Goal: Information Seeking & Learning: Learn about a topic

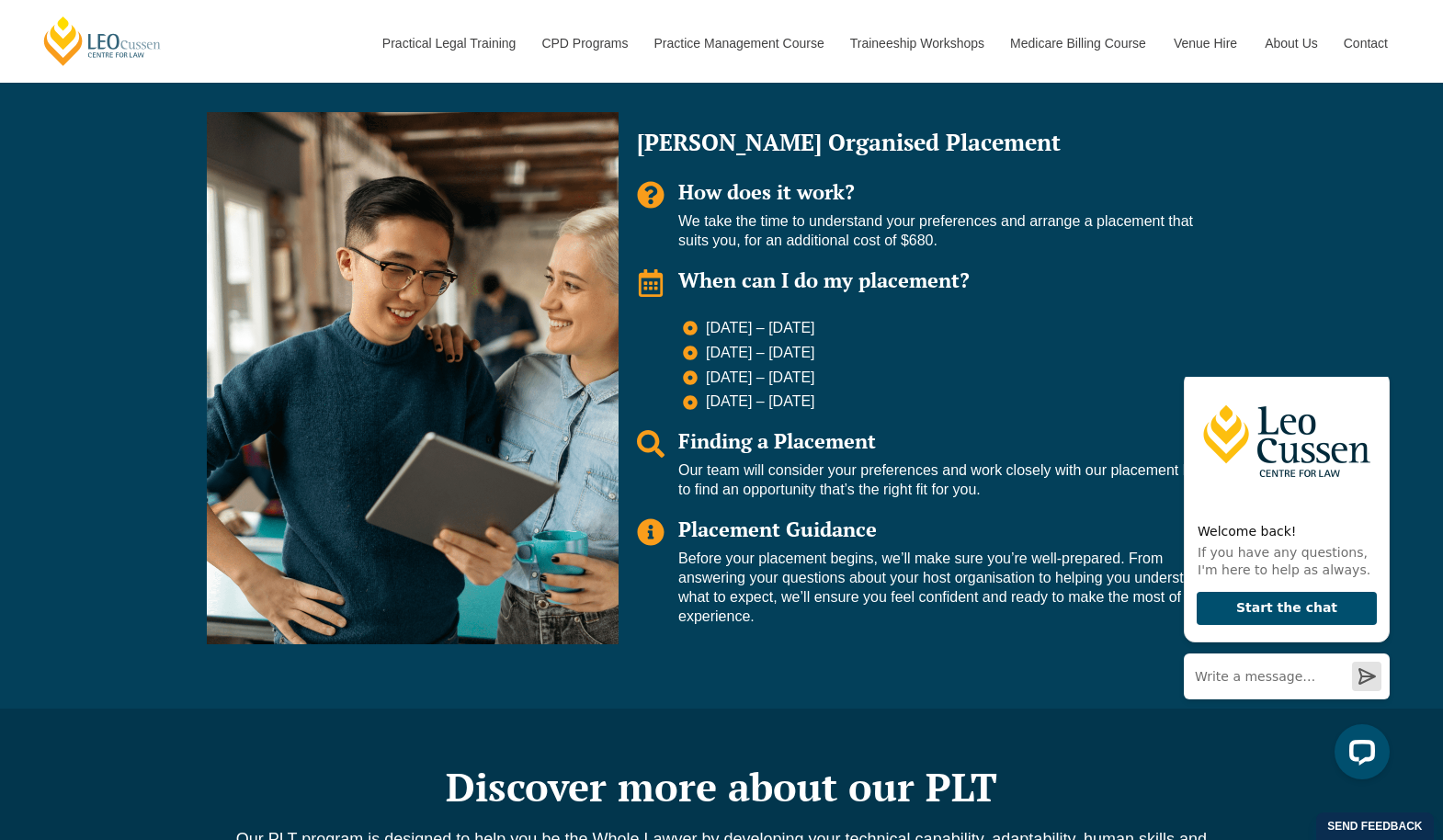
scroll to position [1286, 0]
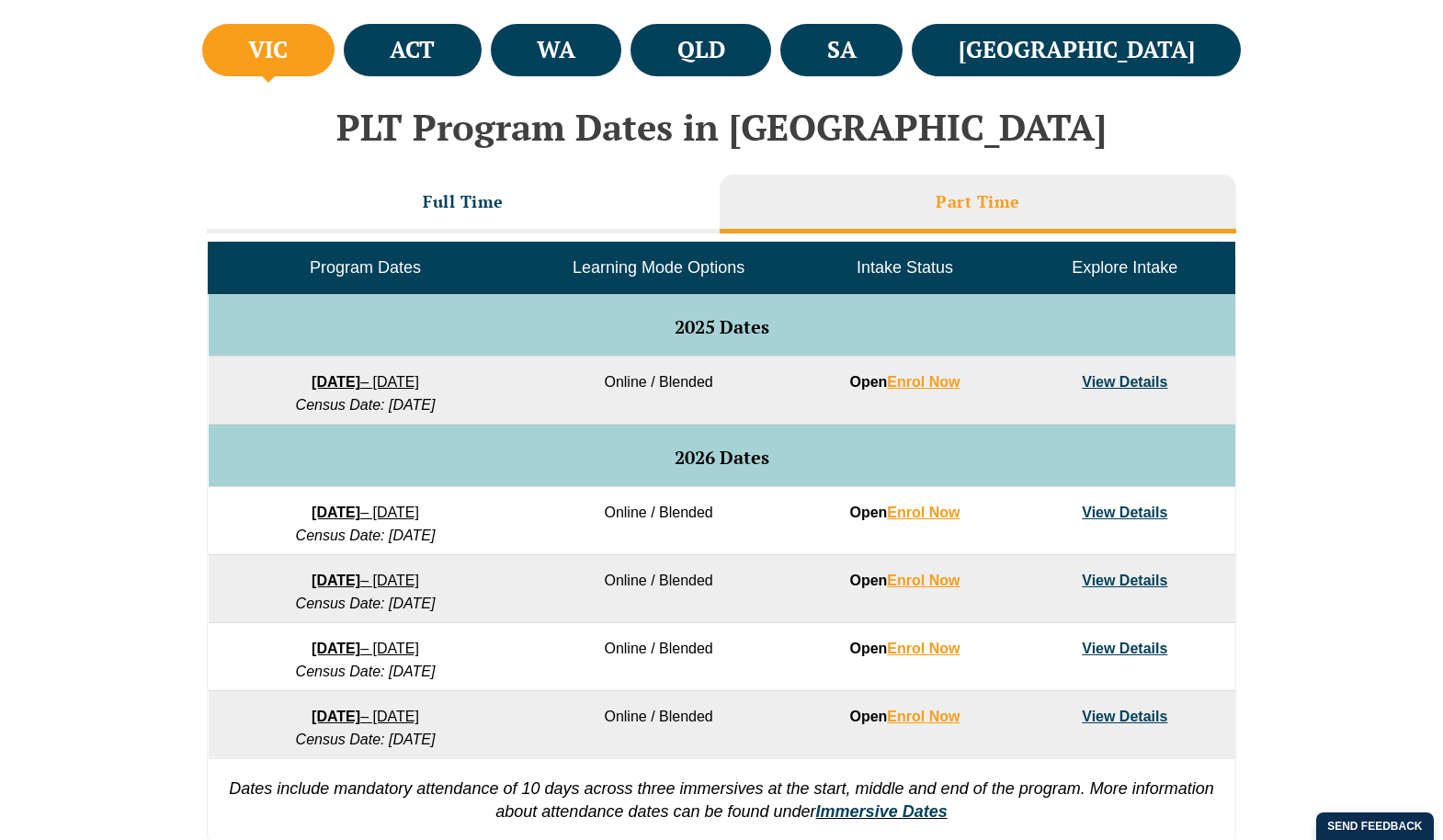
click at [1124, 390] on link "View Details" at bounding box center [1124, 381] width 85 height 16
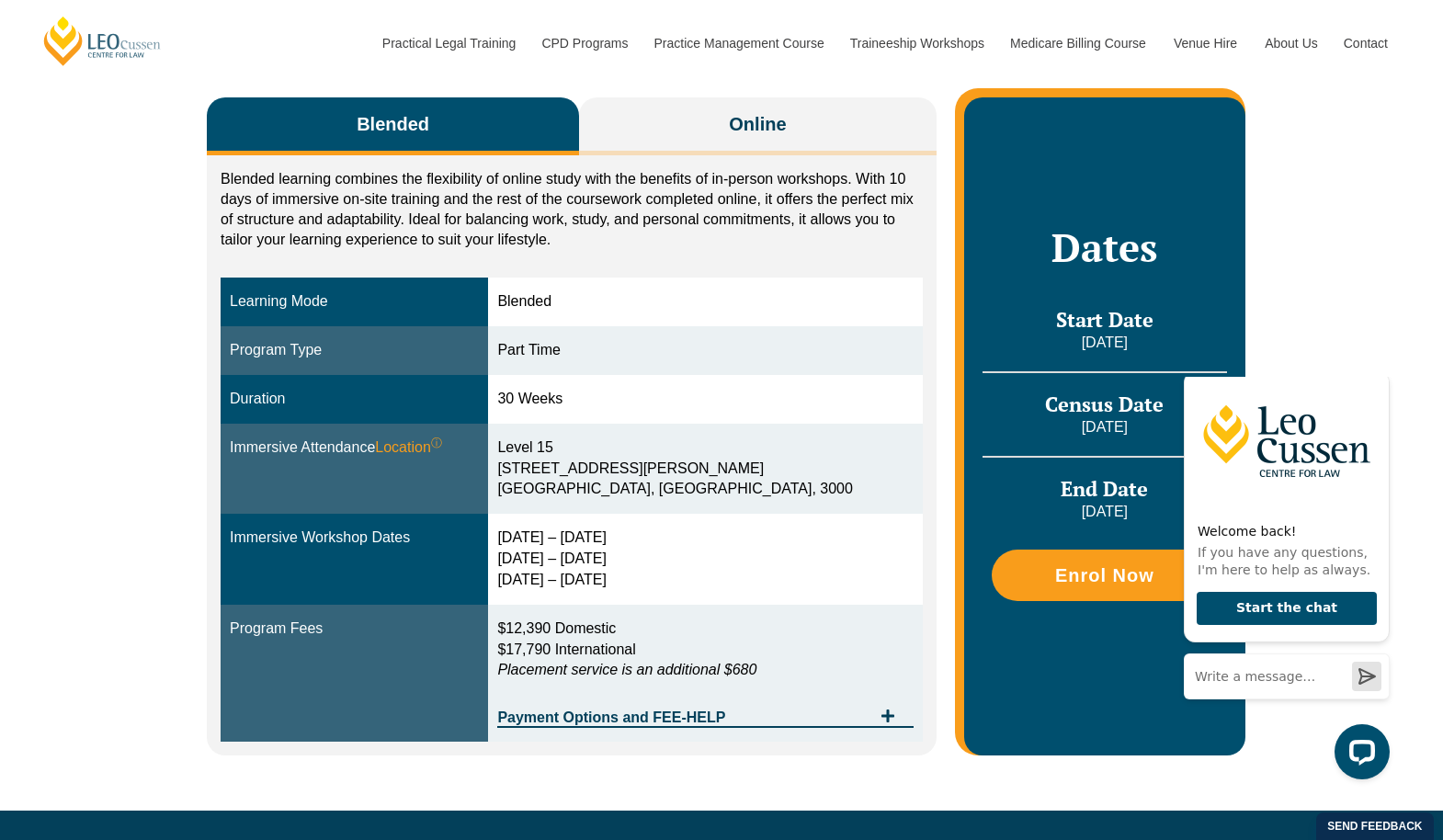
scroll to position [383, 0]
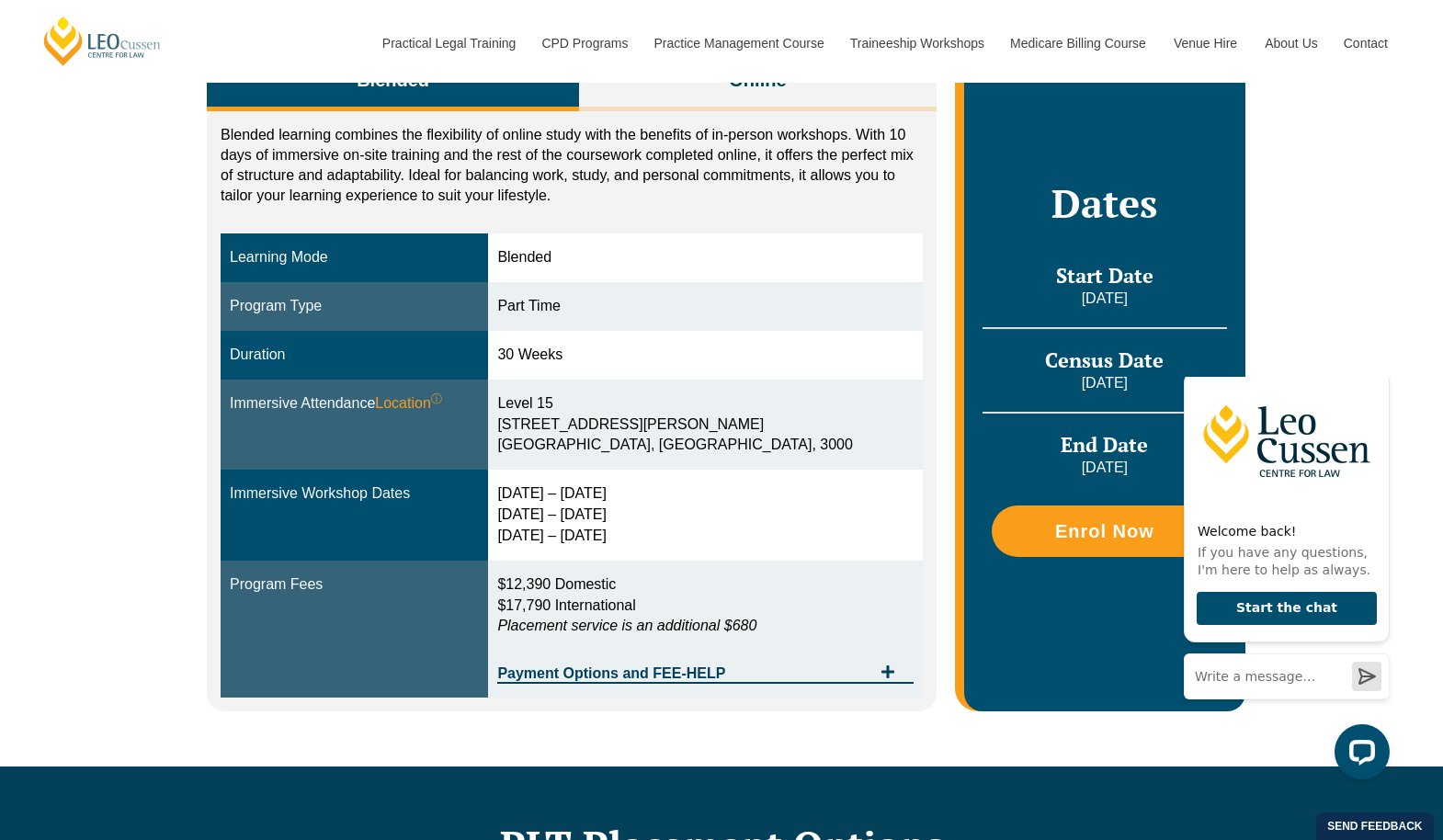
click at [614, 576] on span "$12,390 Domestic" at bounding box center [556, 584] width 119 height 16
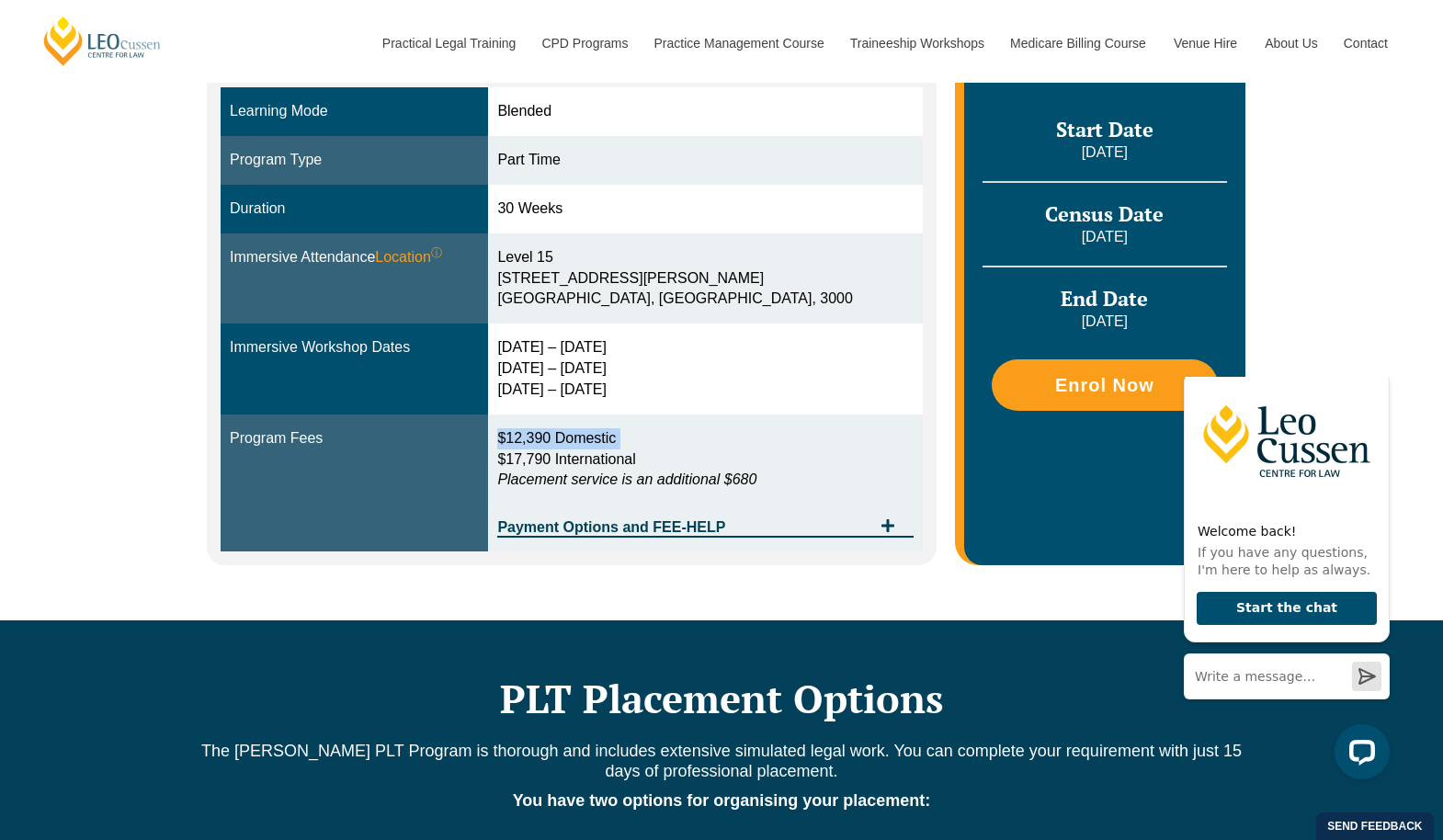
scroll to position [659, 0]
